Goal: Task Accomplishment & Management: Use online tool/utility

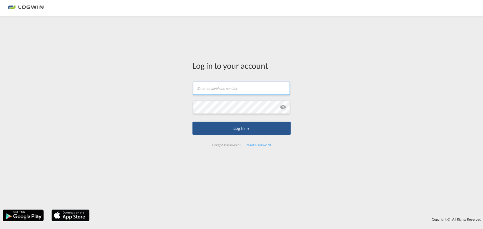
click at [233, 91] on input "text" at bounding box center [241, 88] width 97 height 13
type input "timo.otto@logwin-logistics.com"
click at [189, 105] on div "Log in to your account timo.otto@logwin-logistics.com Log In Forgot Password? R…" at bounding box center [241, 105] width 106 height 175
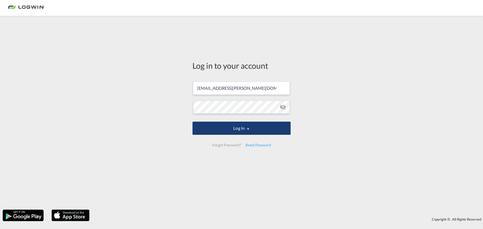
click at [240, 130] on button "Log In" at bounding box center [241, 128] width 98 height 13
